Goal: Task Accomplishment & Management: Use online tool/utility

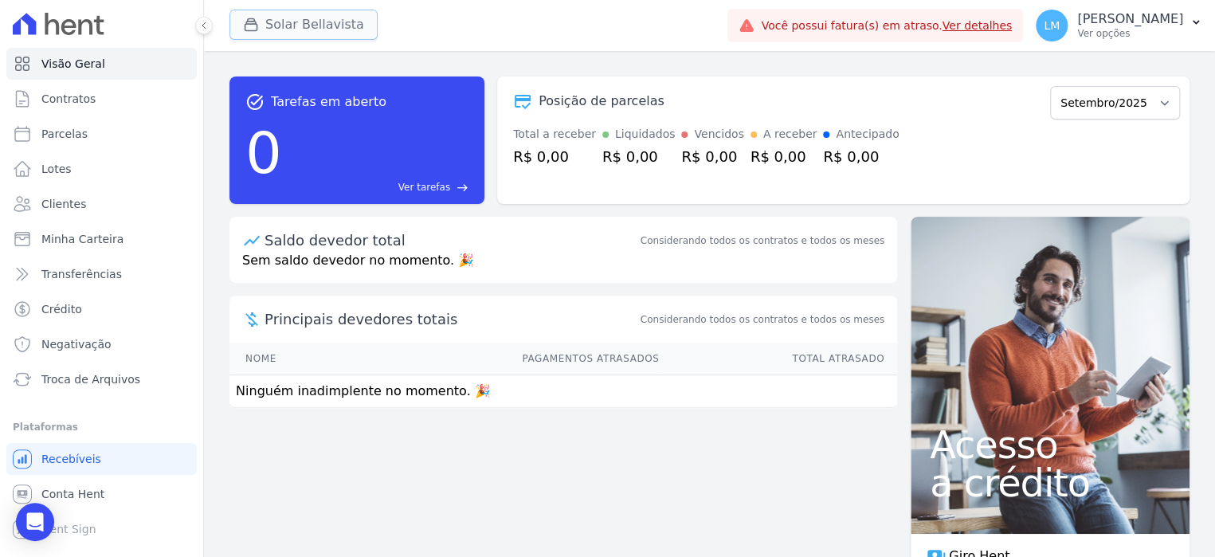
click at [312, 28] on button "Solar Bellavista" at bounding box center [303, 25] width 148 height 30
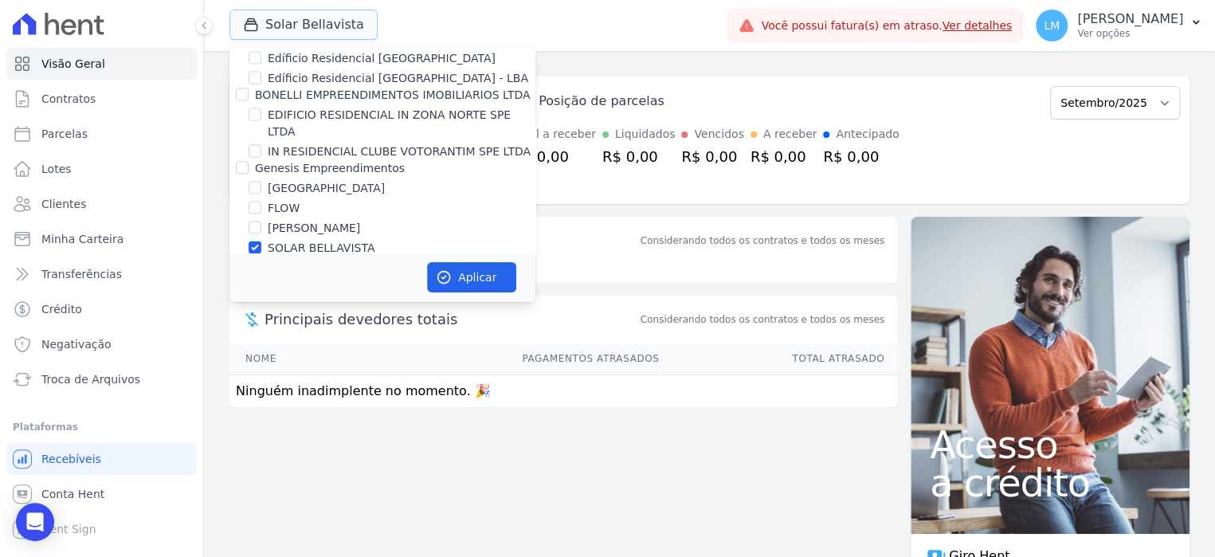
scroll to position [1514, 0]
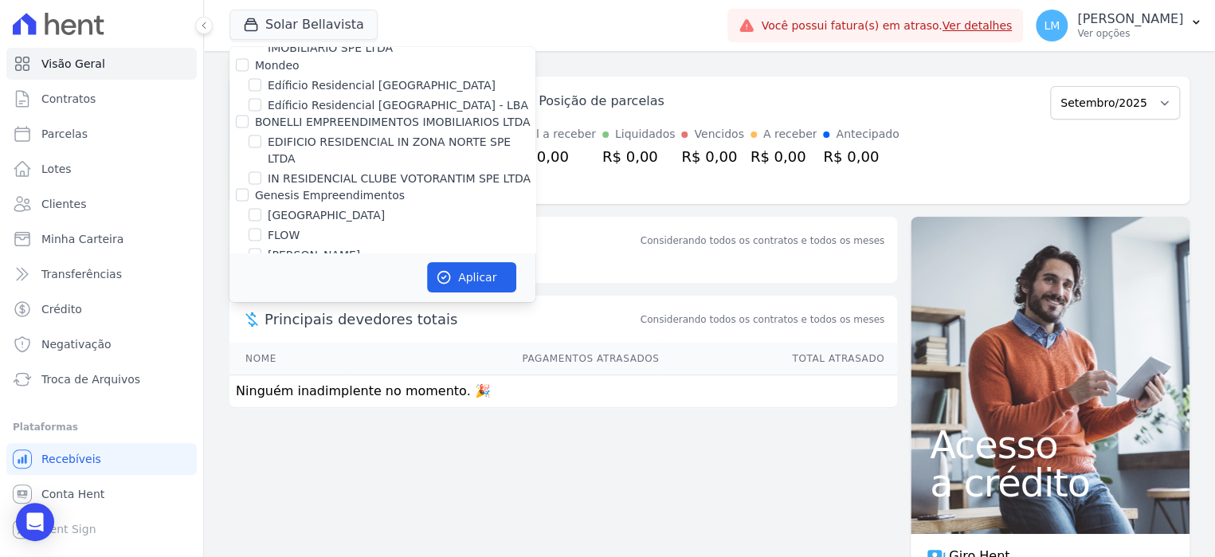
click at [324, 246] on label "[PERSON_NAME]" at bounding box center [314, 254] width 92 height 17
click at [261, 248] on input "[PERSON_NAME]" at bounding box center [255, 254] width 13 height 13
checkbox input "true"
click at [321, 266] on label "SOLAR BELLAVISTA" at bounding box center [321, 274] width 107 height 17
click at [261, 268] on input "SOLAR BELLAVISTA" at bounding box center [255, 274] width 13 height 13
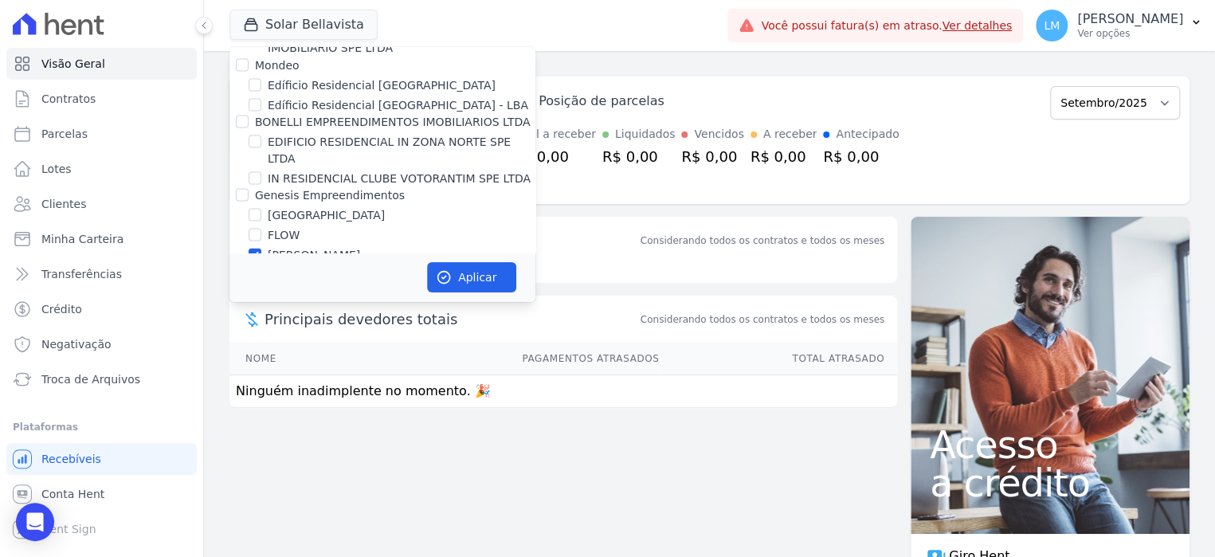
checkbox input "false"
click at [451, 275] on icon "button" at bounding box center [444, 277] width 16 height 16
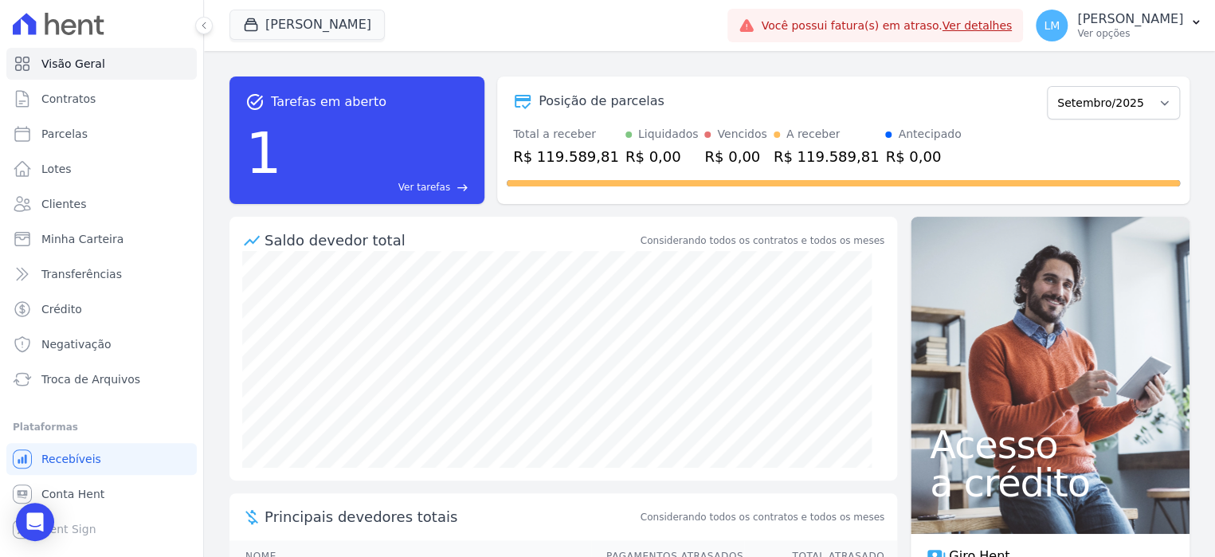
click at [444, 182] on span "Ver tarefas" at bounding box center [424, 187] width 52 height 14
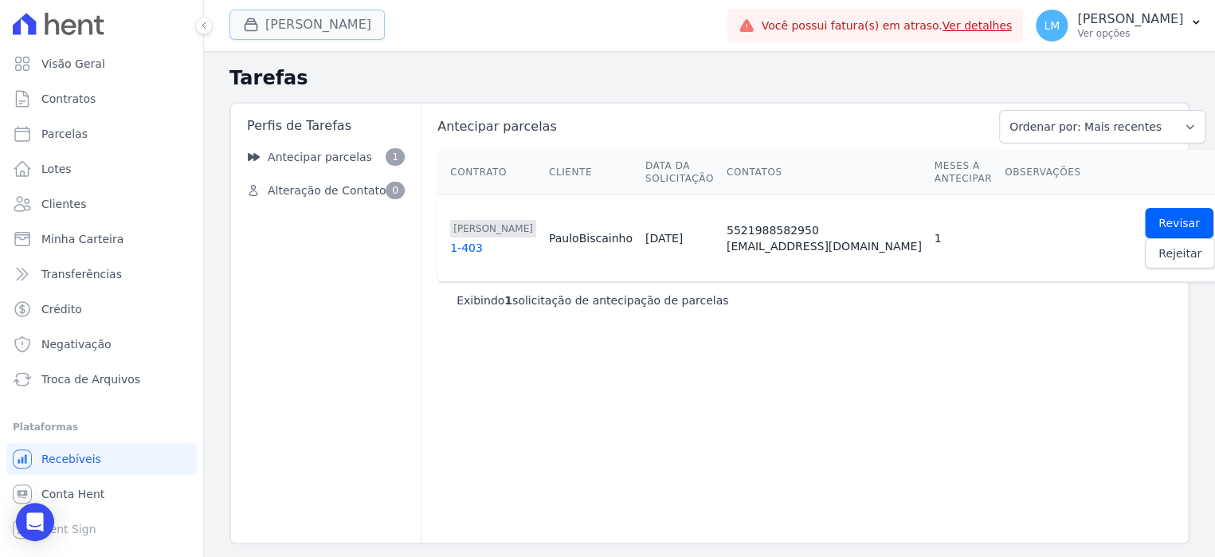
click at [269, 38] on button "[PERSON_NAME]" at bounding box center [306, 25] width 155 height 30
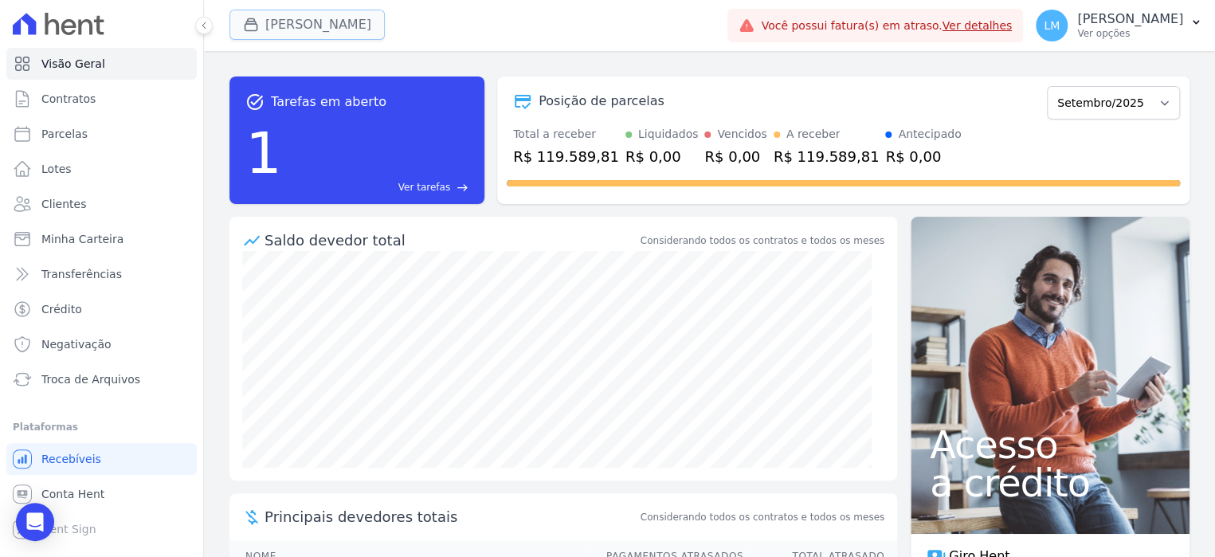
click at [349, 25] on button "[PERSON_NAME]" at bounding box center [306, 25] width 155 height 30
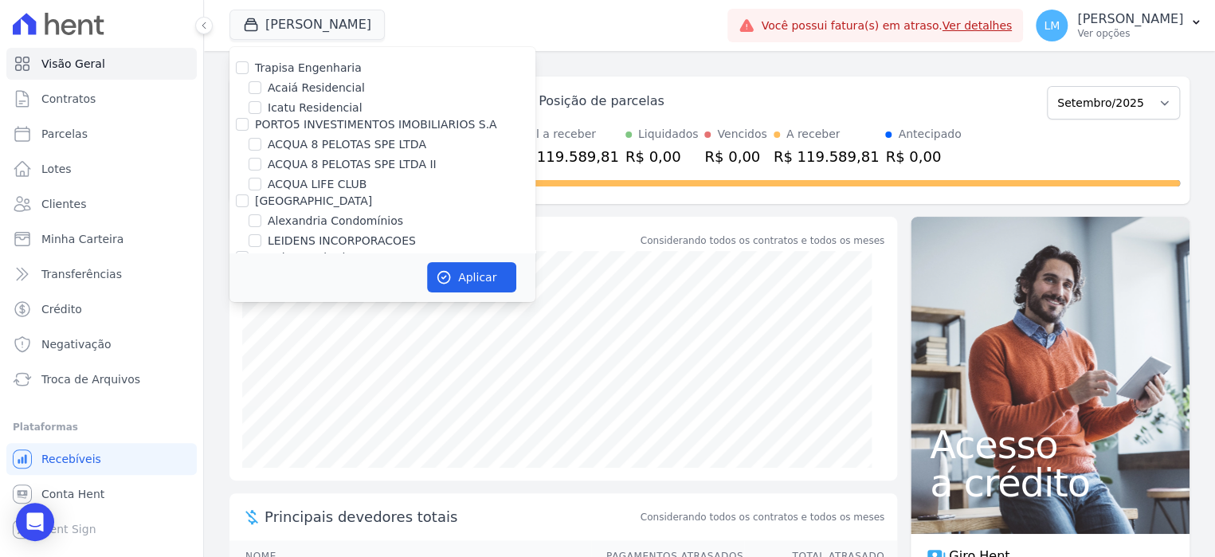
click at [226, 394] on div "task_alt Tarefas em aberto 1 Ver tarefas east Posição de parcelas Agosto/2025 S…" at bounding box center [709, 304] width 1011 height 506
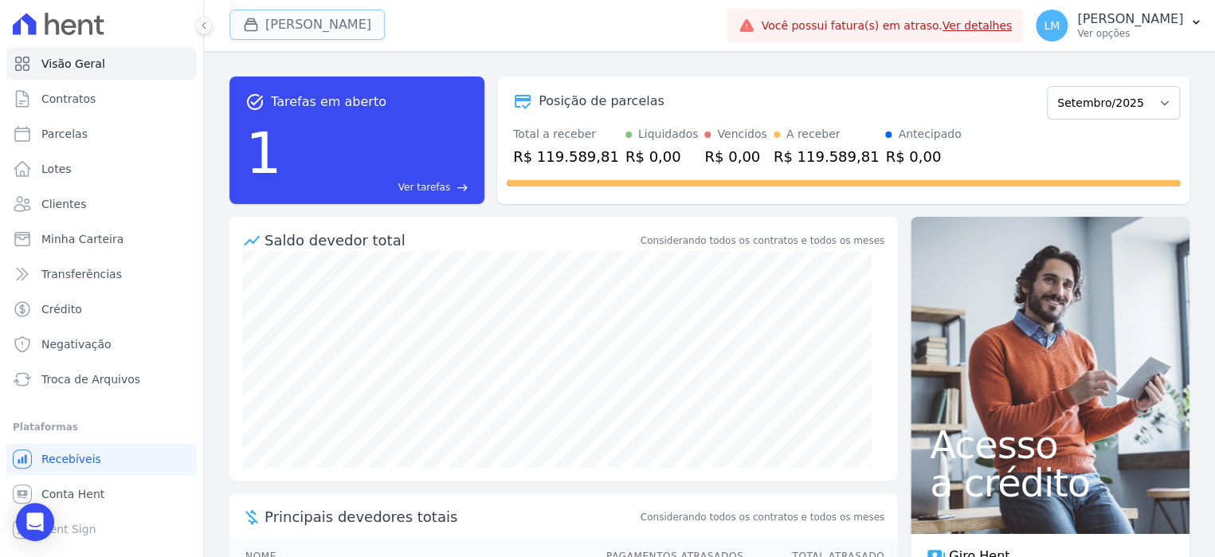
click at [305, 25] on button "[PERSON_NAME]" at bounding box center [306, 25] width 155 height 30
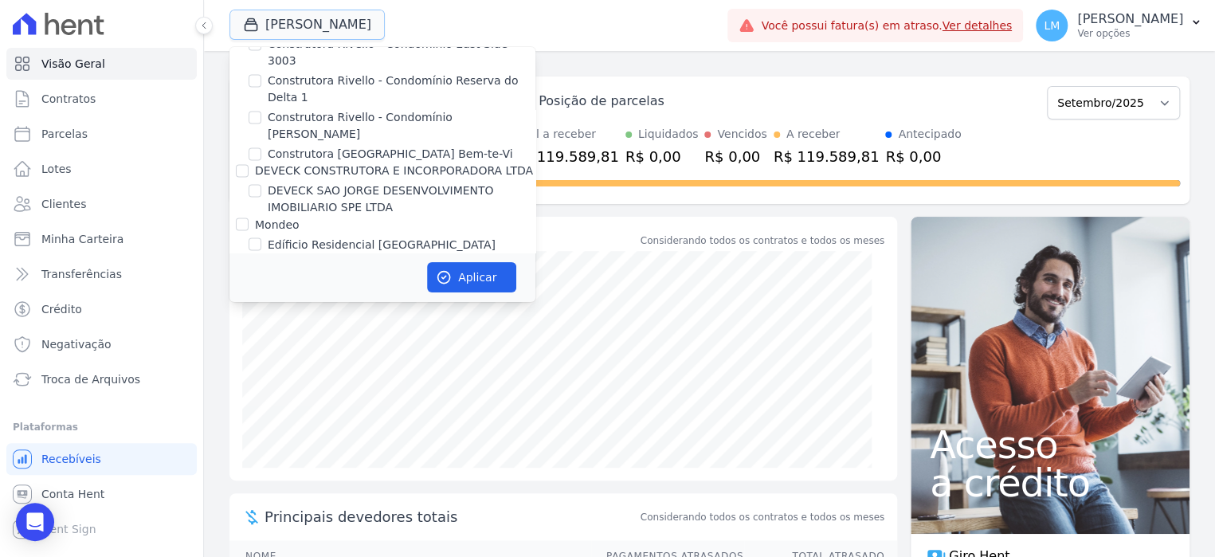
scroll to position [1594, 0]
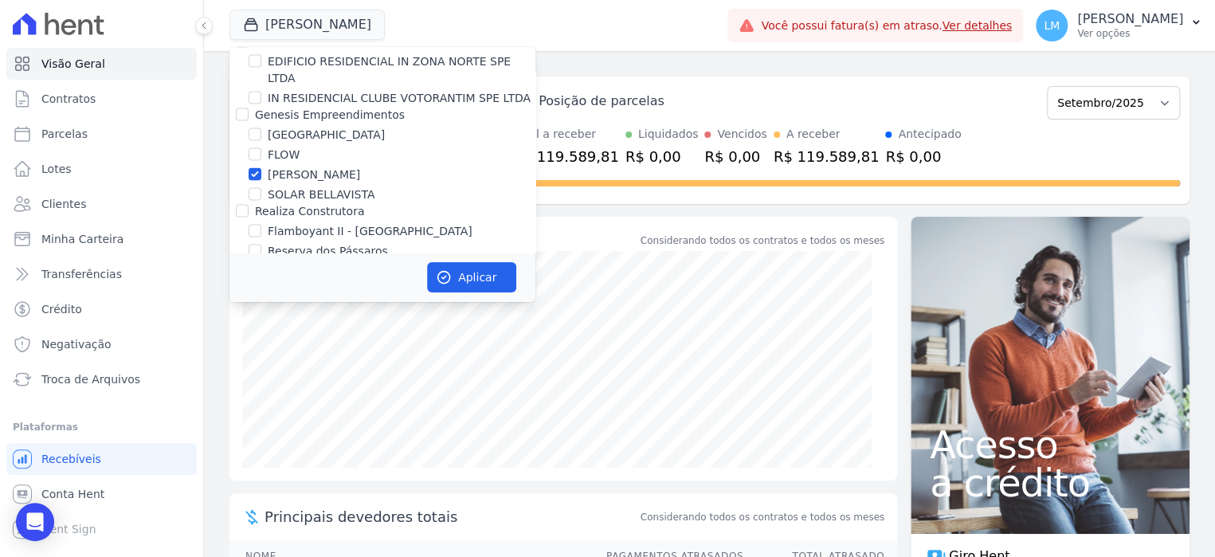
click at [322, 186] on label "SOLAR BELLAVISTA" at bounding box center [321, 194] width 107 height 17
click at [261, 188] on input "SOLAR BELLAVISTA" at bounding box center [255, 194] width 13 height 13
checkbox input "true"
click at [322, 167] on label "[PERSON_NAME]" at bounding box center [314, 175] width 92 height 17
click at [261, 168] on input "[PERSON_NAME]" at bounding box center [255, 174] width 13 height 13
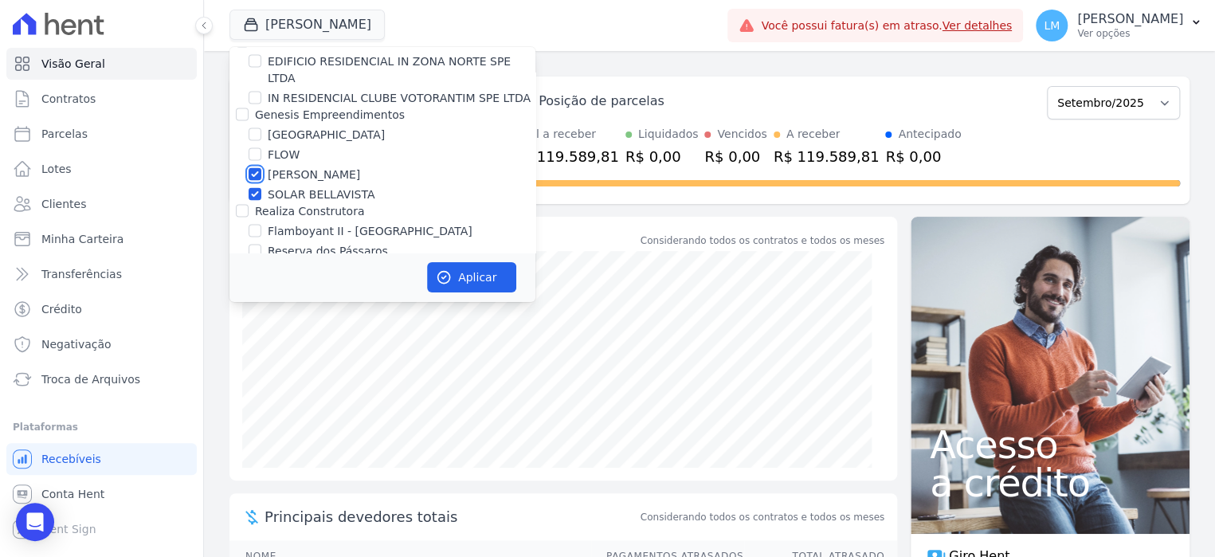
checkbox input "false"
click at [456, 275] on button "Aplicar" at bounding box center [471, 277] width 89 height 30
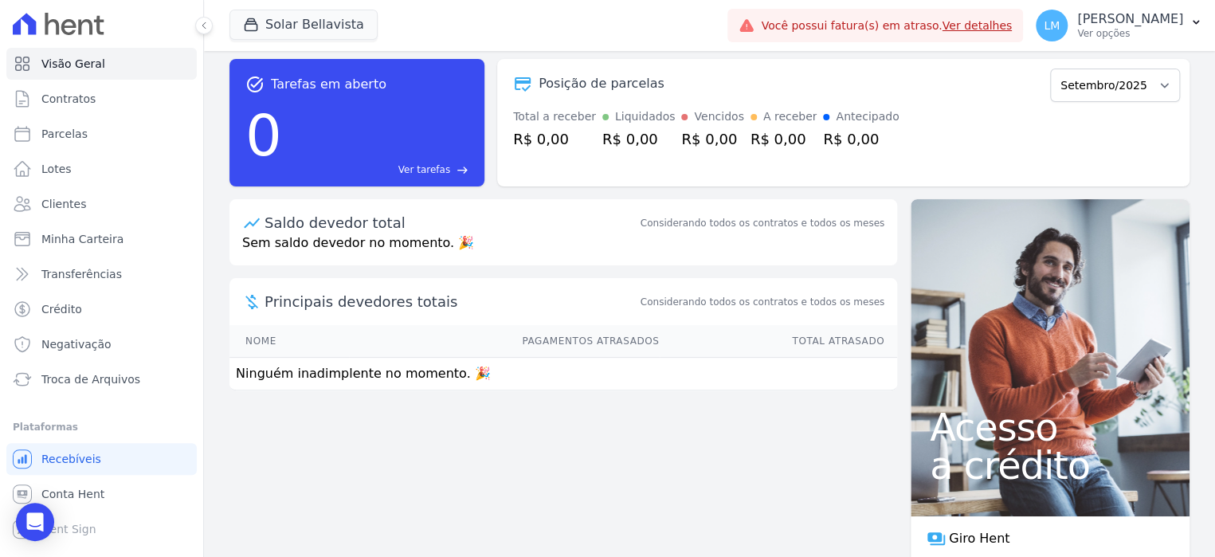
scroll to position [0, 0]
